Goal: Task Accomplishment & Management: Manage account settings

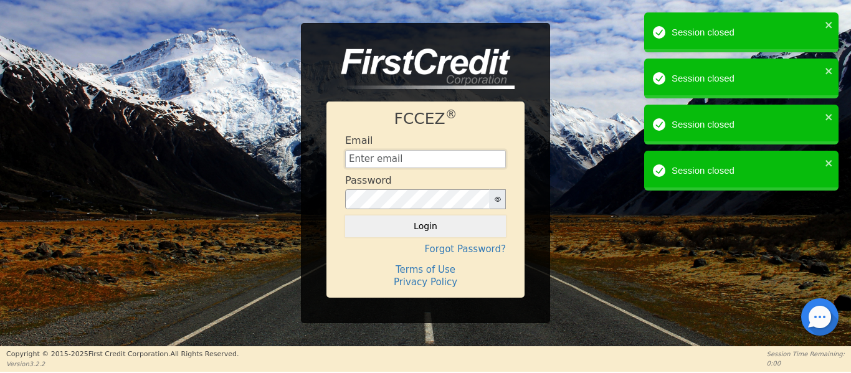
type input "[EMAIL_ADDRESS][DOMAIN_NAME]"
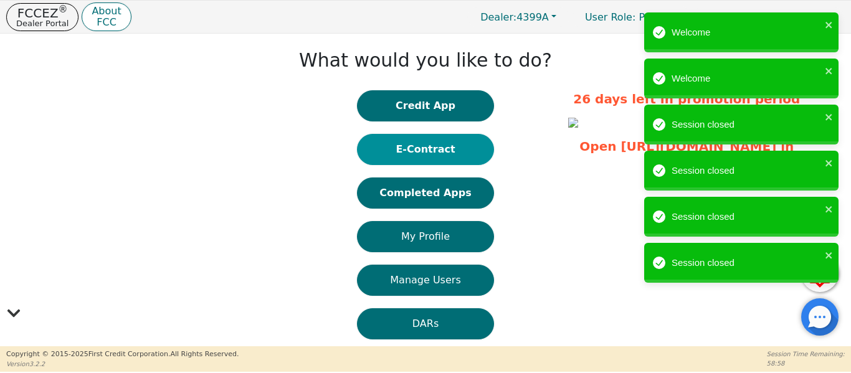
click at [414, 153] on button "E-Contract" at bounding box center [425, 149] width 137 height 31
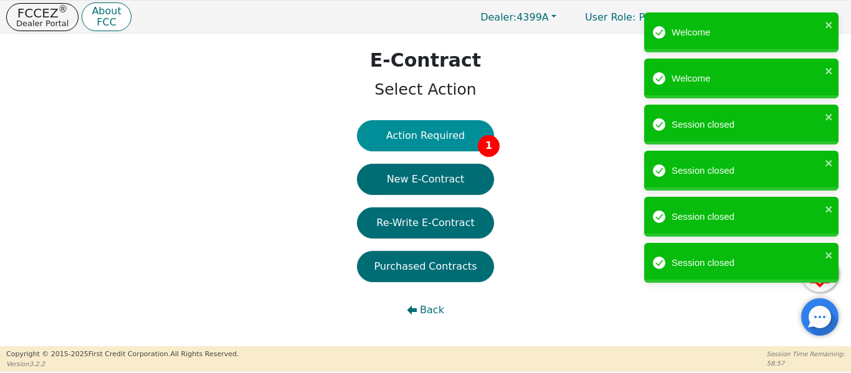
click at [411, 138] on button "Action Required 1" at bounding box center [425, 135] width 137 height 31
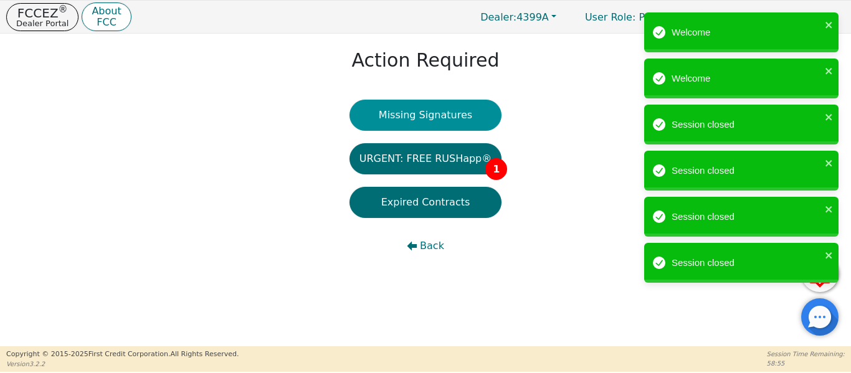
click at [413, 128] on button "Missing Signatures" at bounding box center [426, 115] width 153 height 31
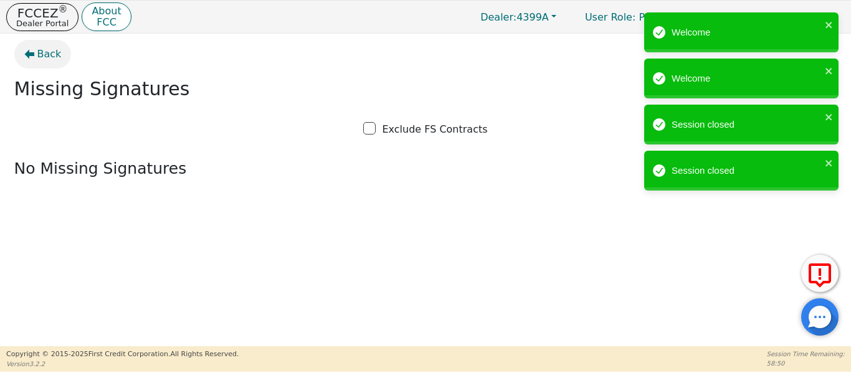
click at [47, 51] on span "Back" at bounding box center [49, 54] width 24 height 15
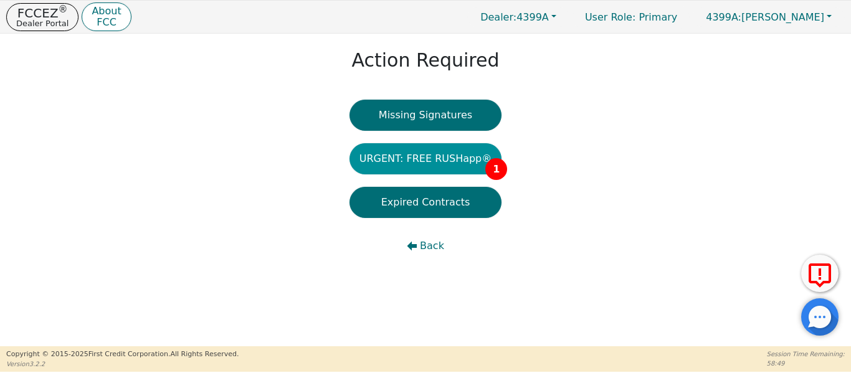
click at [372, 173] on button "URGENT: FREE RUSHapp® 1" at bounding box center [426, 158] width 153 height 31
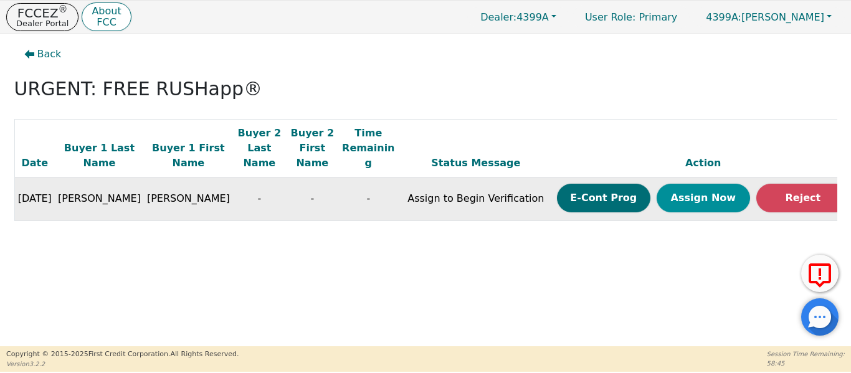
click at [676, 184] on button "Assign Now" at bounding box center [703, 198] width 93 height 29
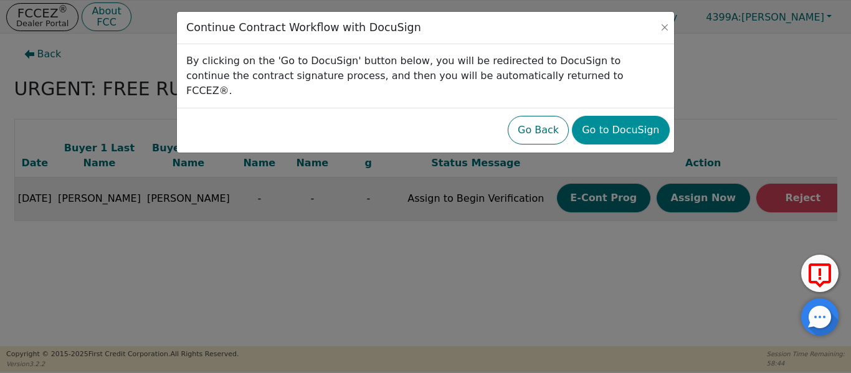
click at [606, 116] on button "Go to DocuSign" at bounding box center [620, 130] width 97 height 29
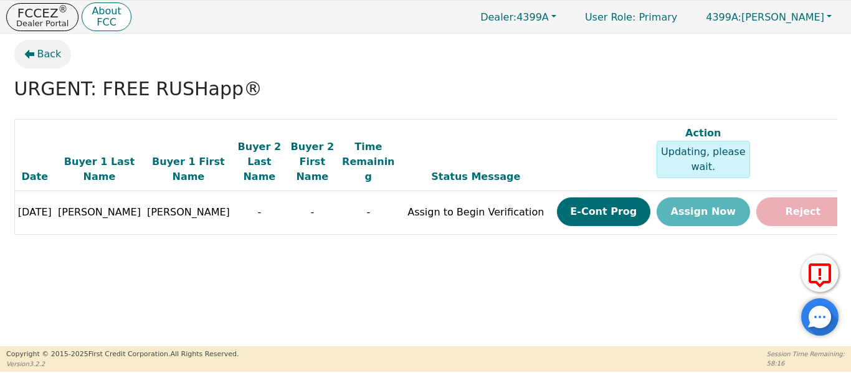
click at [36, 60] on button "Back" at bounding box center [42, 54] width 57 height 29
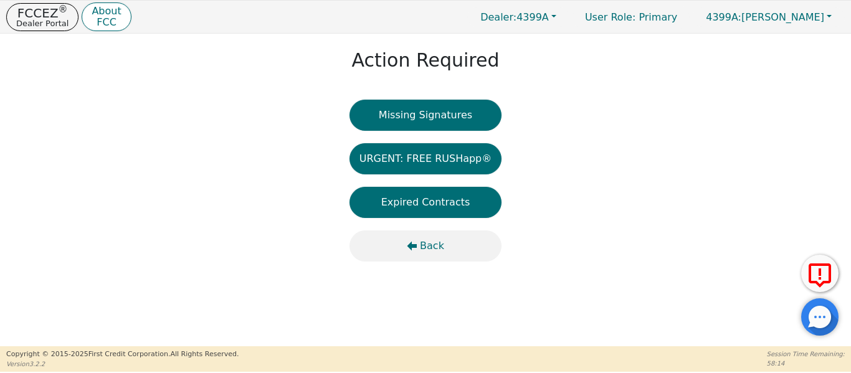
click at [429, 244] on span "Back" at bounding box center [432, 246] width 24 height 15
